Goal: Navigation & Orientation: Understand site structure

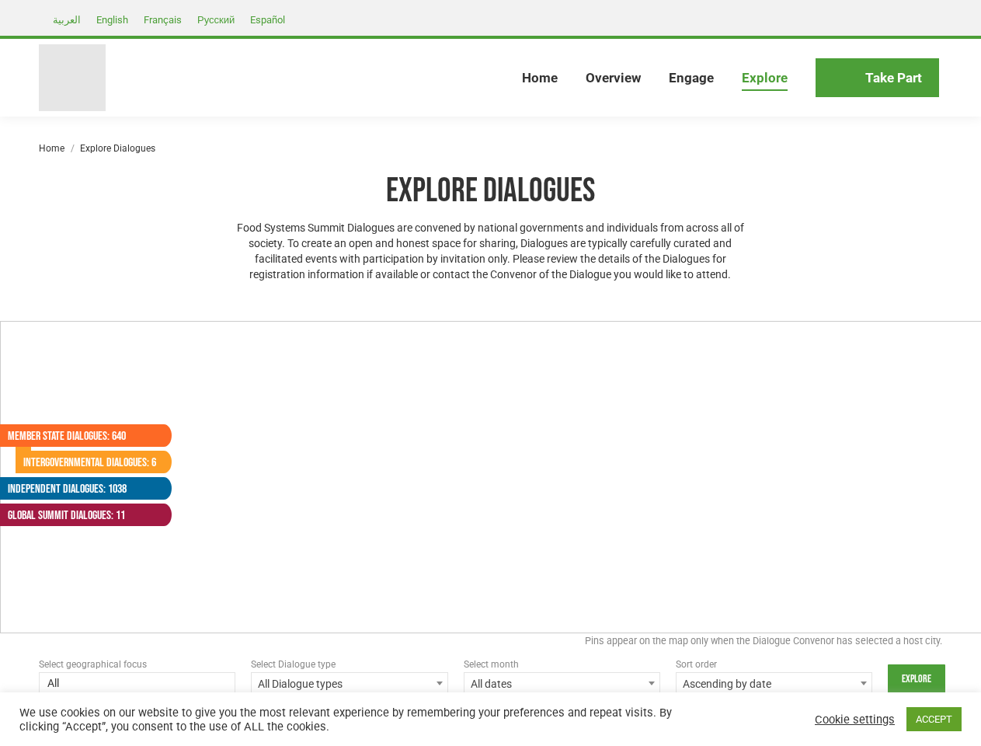
select select
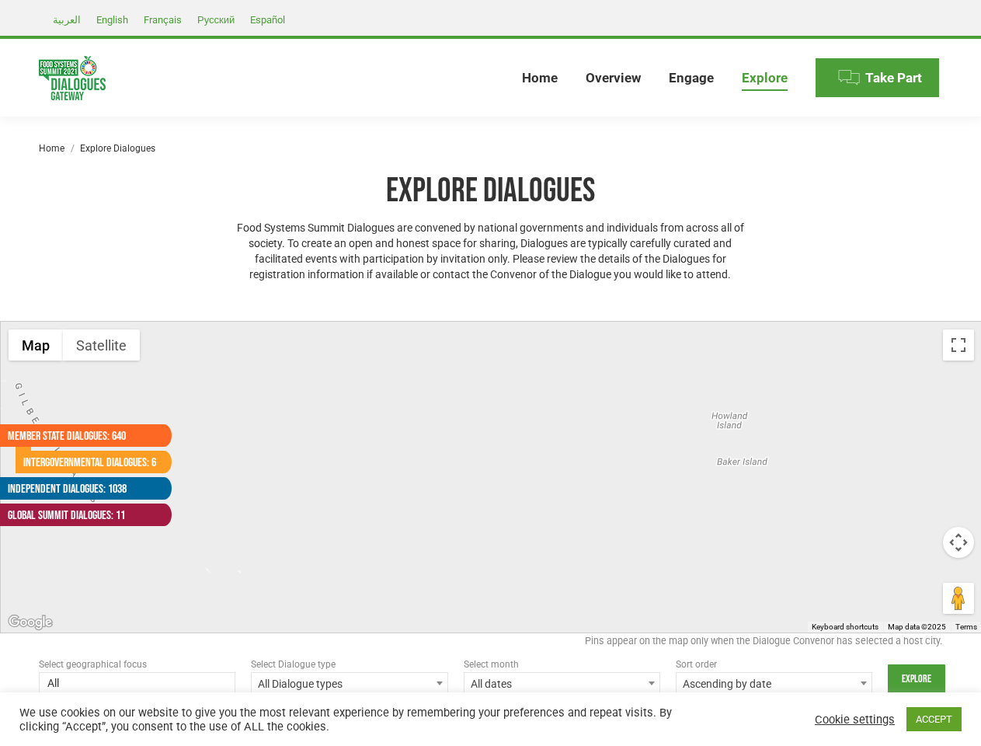
click at [490, 373] on div at bounding box center [491, 477] width 981 height 311
click at [491, 477] on div at bounding box center [491, 477] width 981 height 311
click at [36, 345] on button "Map" at bounding box center [36, 344] width 54 height 31
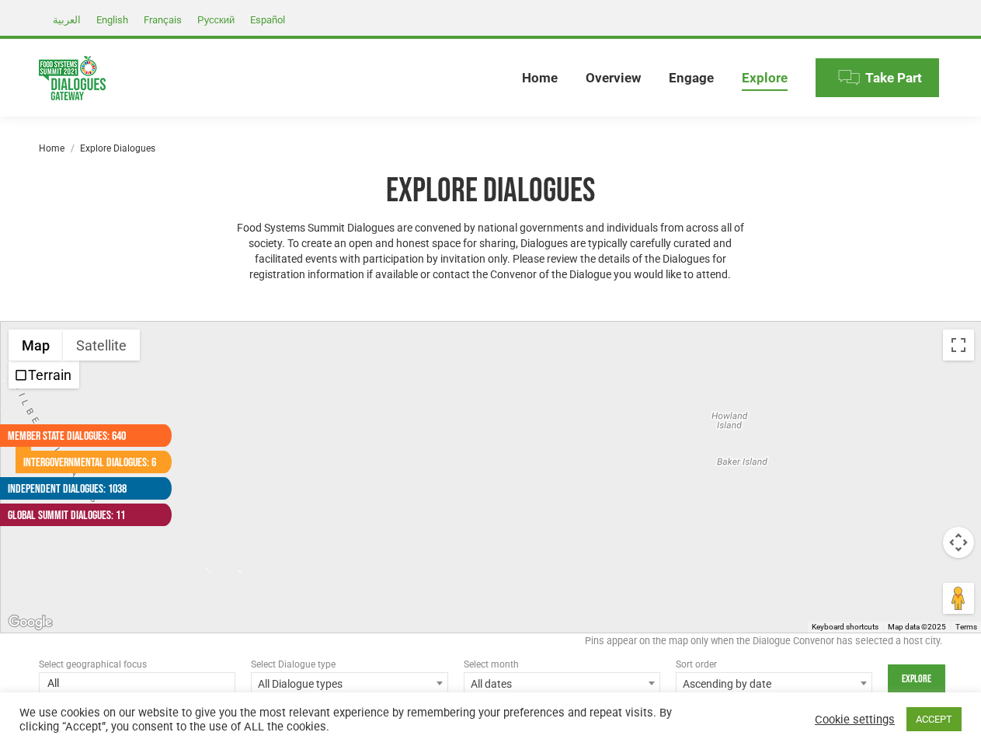
click at [36, 345] on button "Map" at bounding box center [36, 344] width 54 height 31
click at [101, 345] on button "Satellite" at bounding box center [101, 344] width 77 height 31
click at [101, 345] on button "Satellite" at bounding box center [102, 344] width 79 height 31
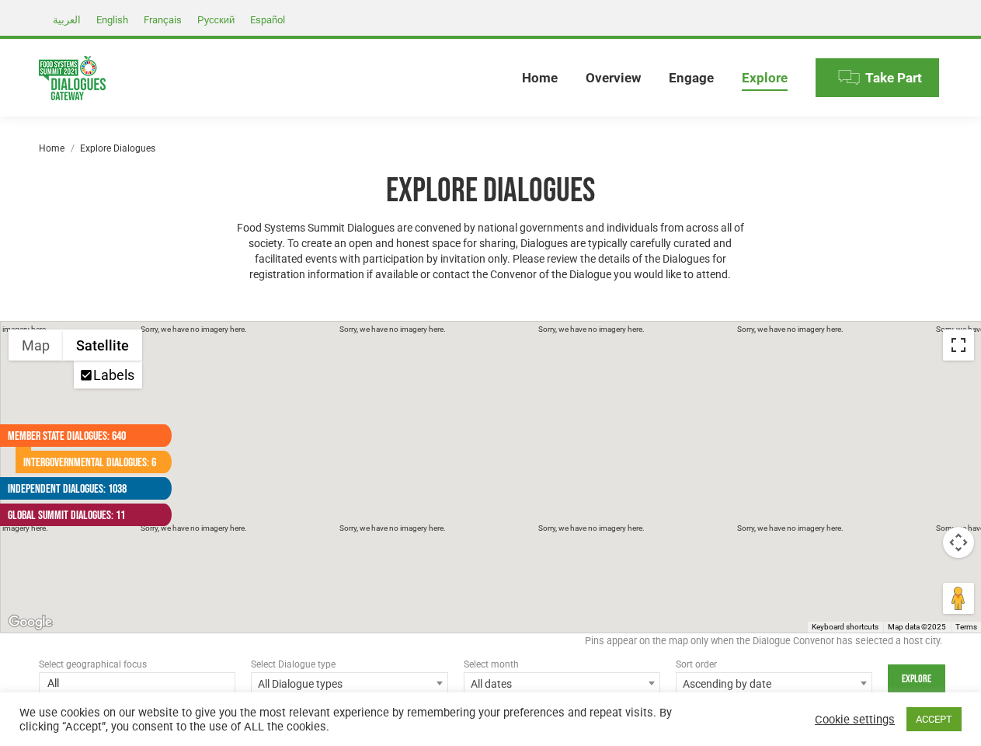
click at [959, 345] on button "Toggle fullscreen view" at bounding box center [958, 344] width 31 height 31
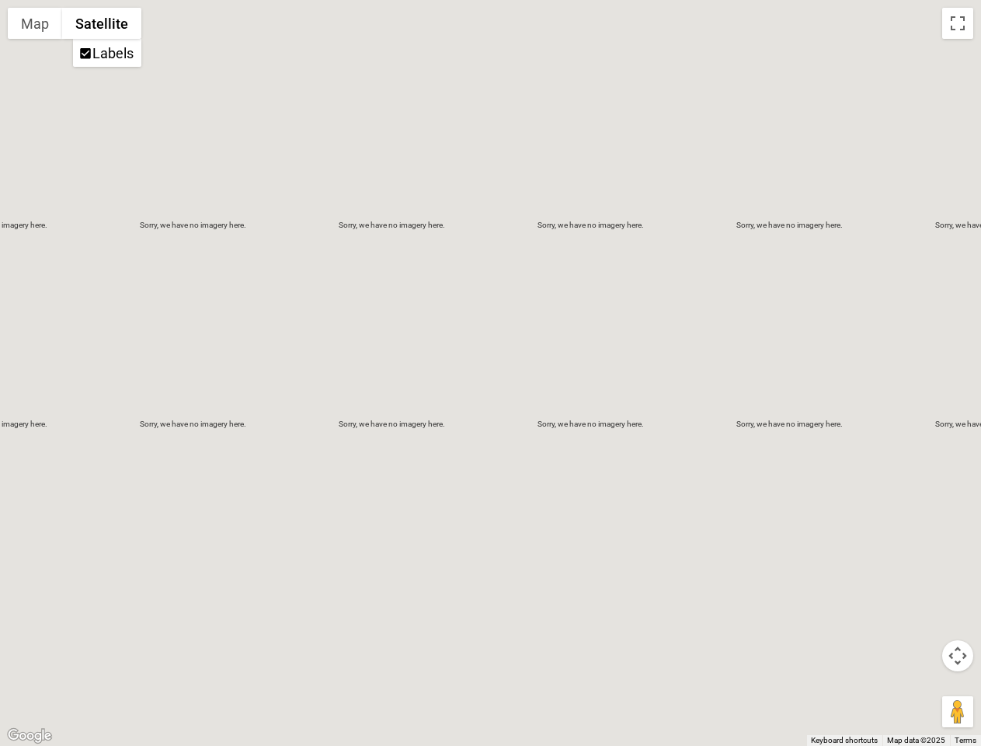
click at [959, 542] on div at bounding box center [490, 373] width 981 height 746
